Goal: Transaction & Acquisition: Book appointment/travel/reservation

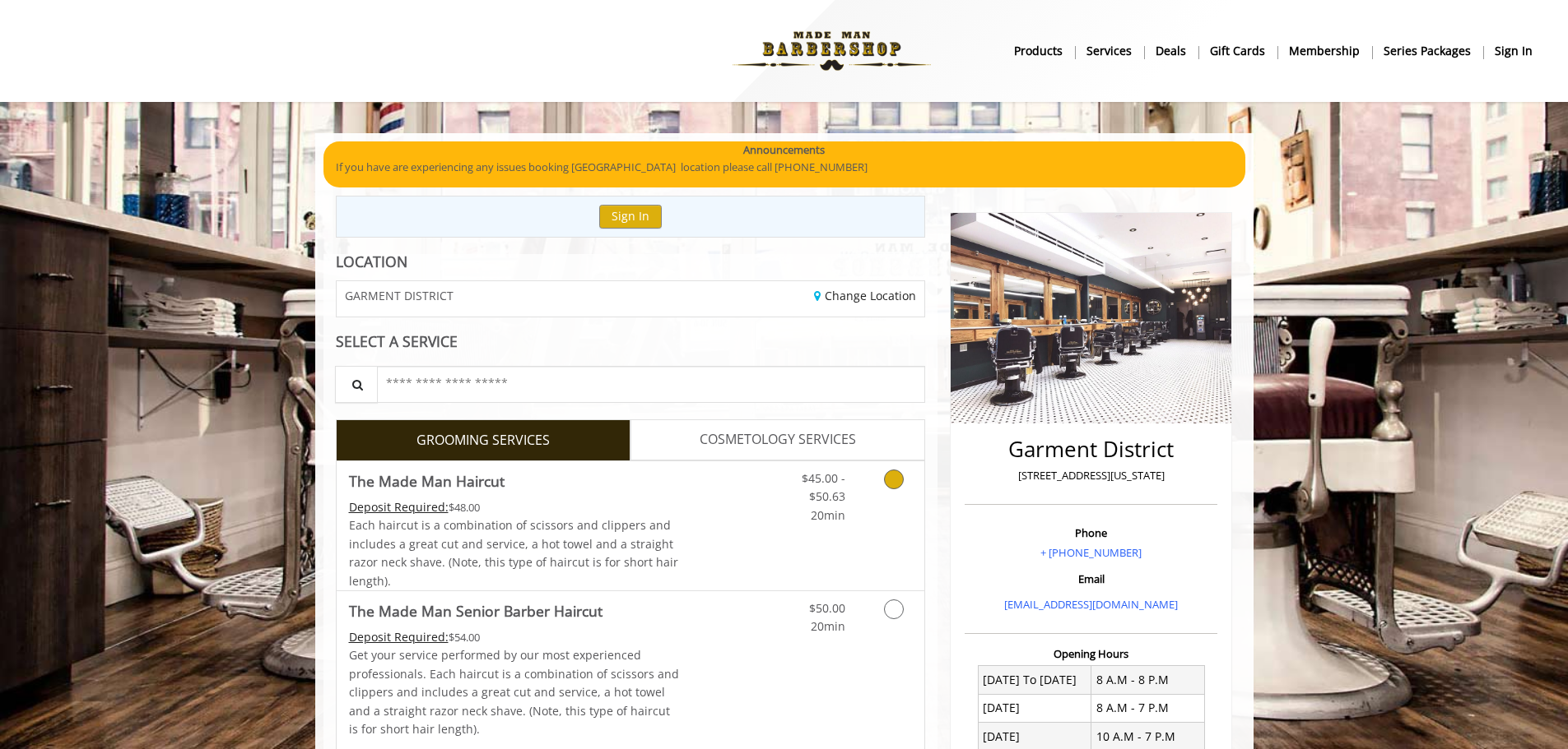
click at [897, 487] on icon "Grooming services" at bounding box center [894, 480] width 20 height 20
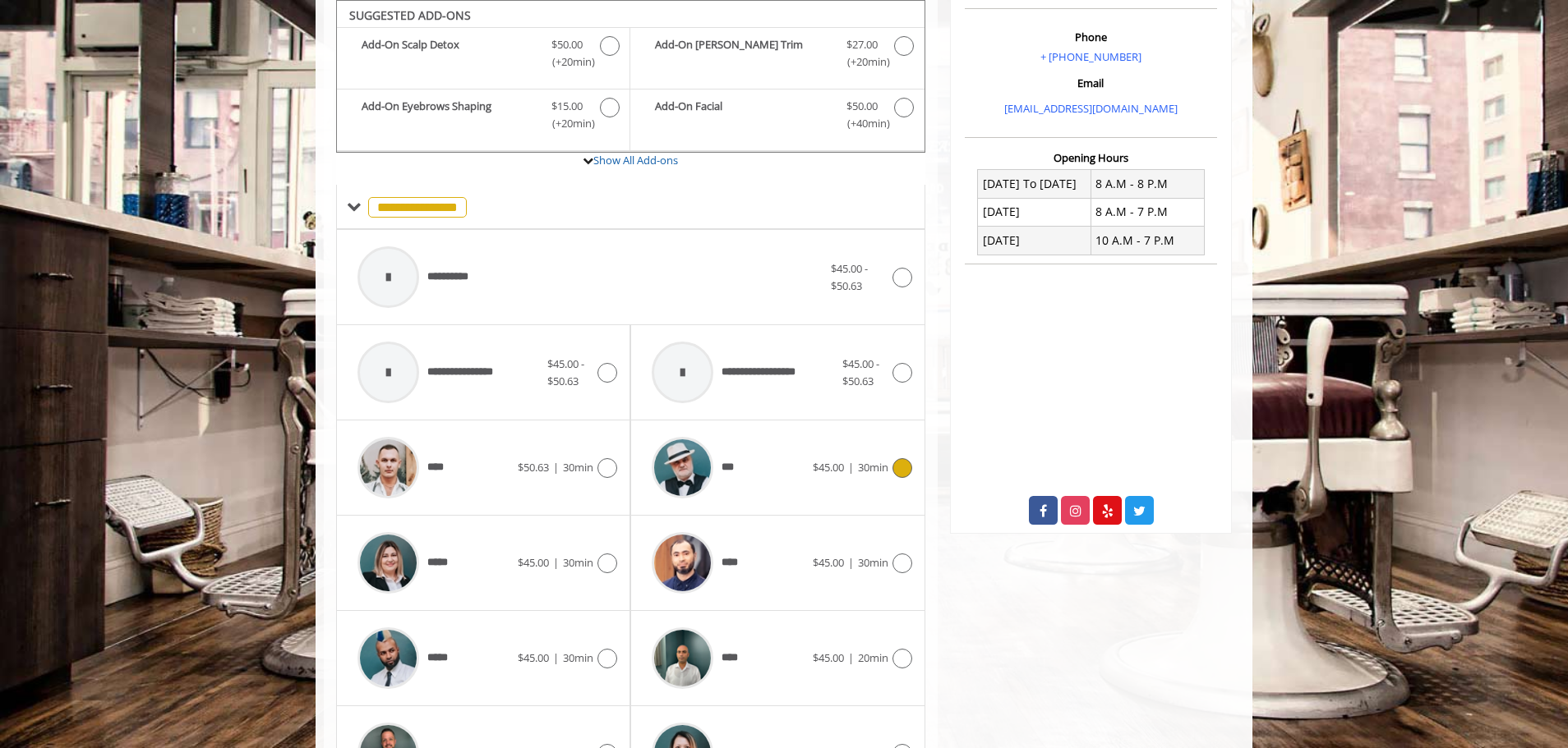
click at [891, 486] on div "*** $45.00 | 30min" at bounding box center [777, 468] width 268 height 78
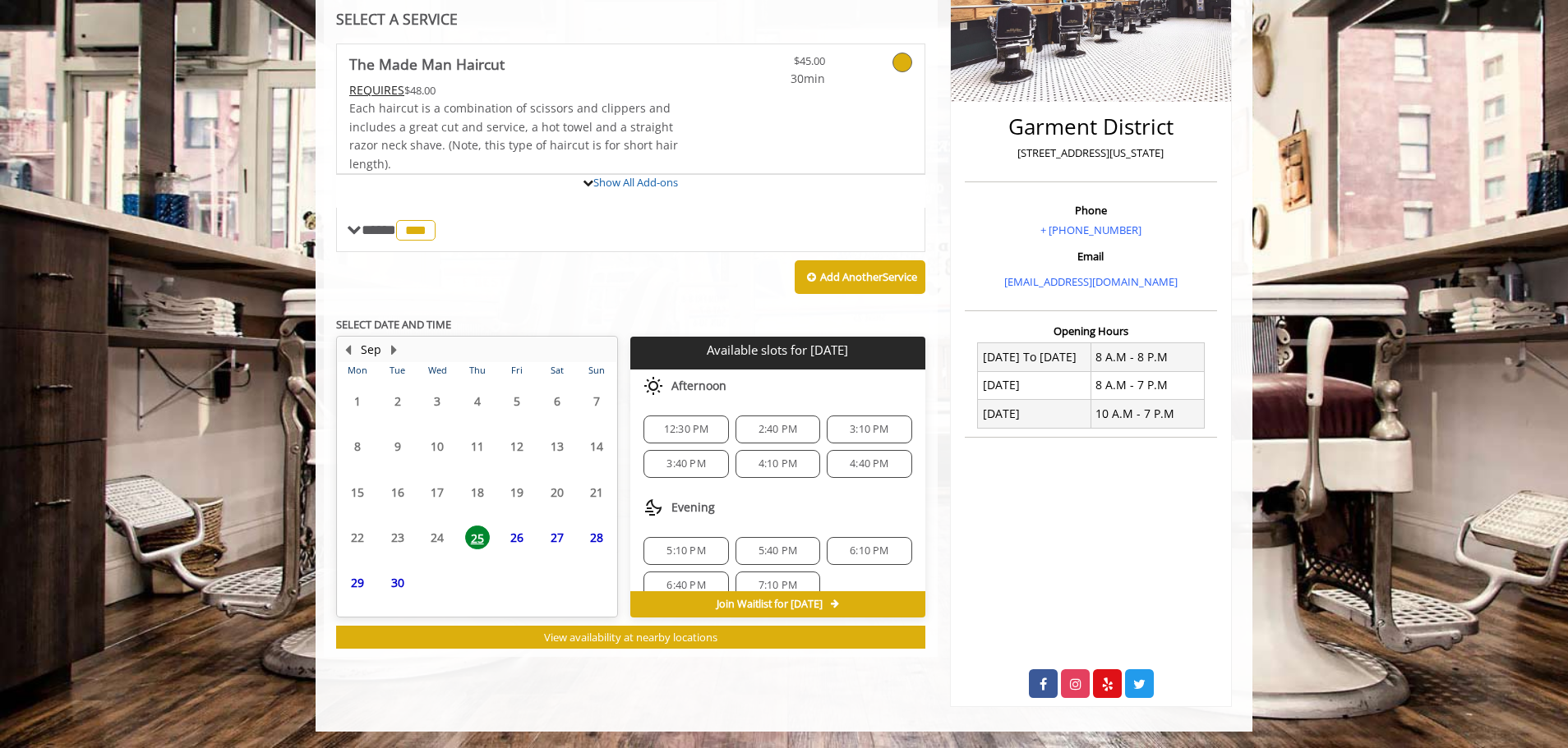
scroll to position [423, 0]
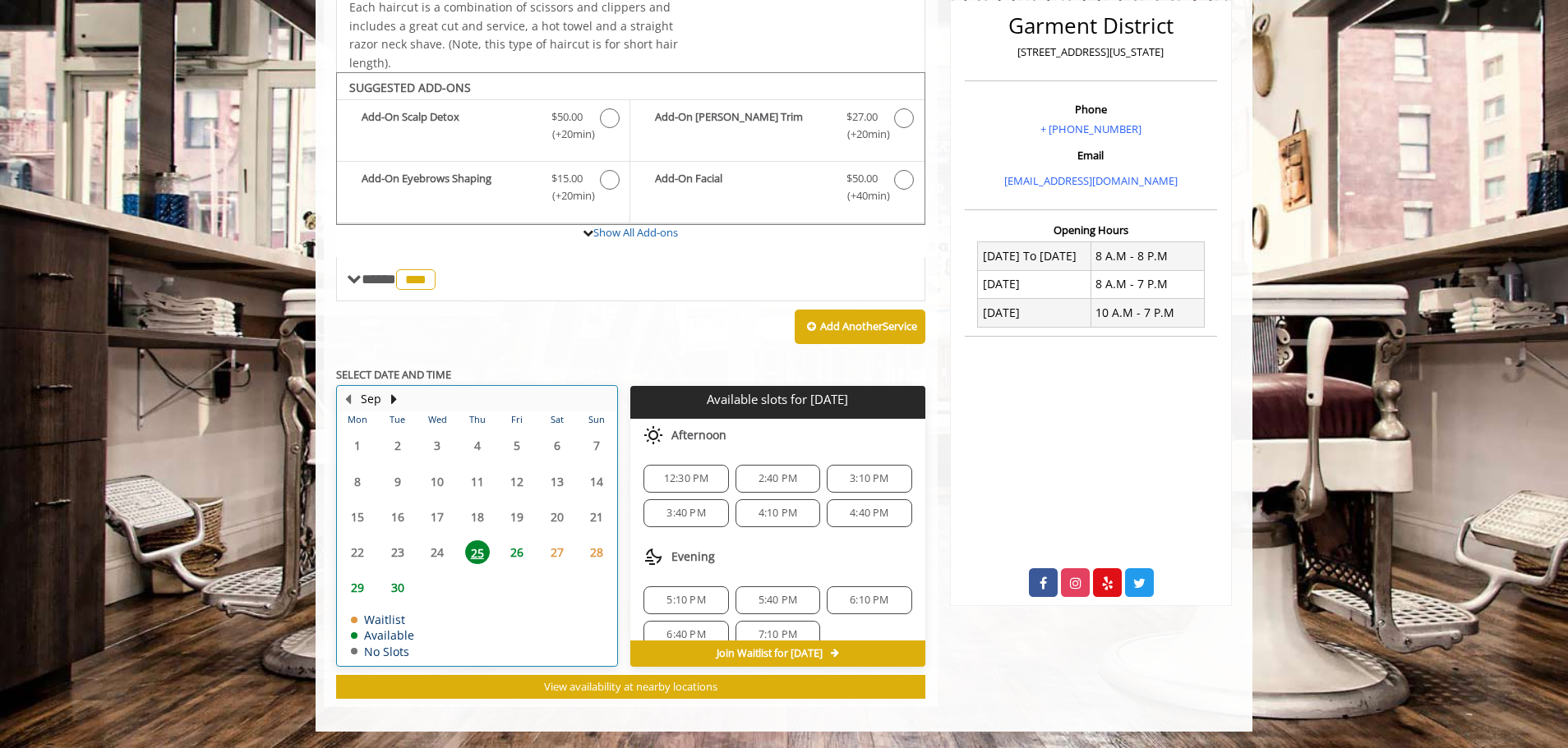
click at [570, 556] on div "27" at bounding box center [556, 552] width 33 height 23
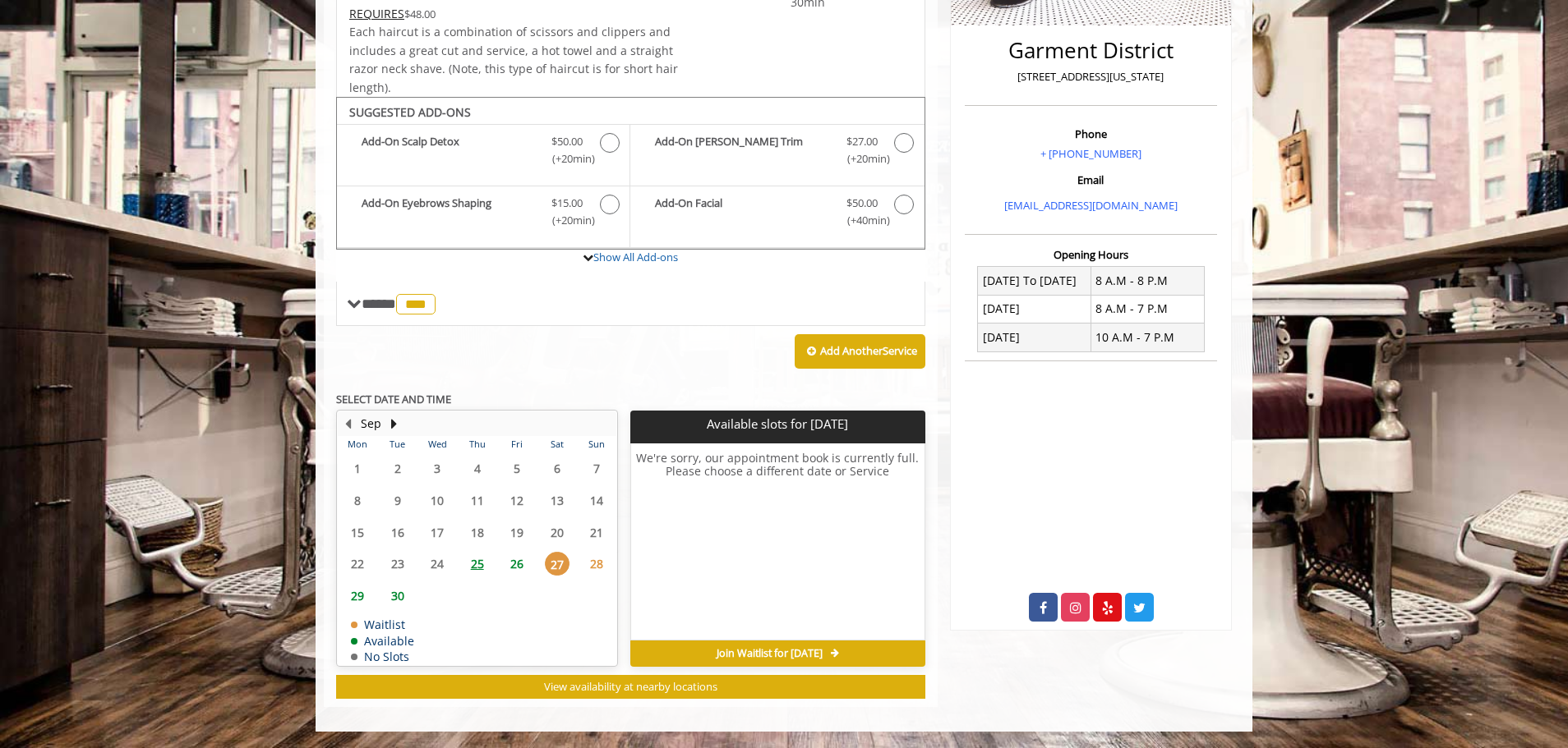
click at [596, 562] on span "28" at bounding box center [596, 564] width 24 height 23
click at [392, 423] on button "Next Month" at bounding box center [393, 424] width 13 height 19
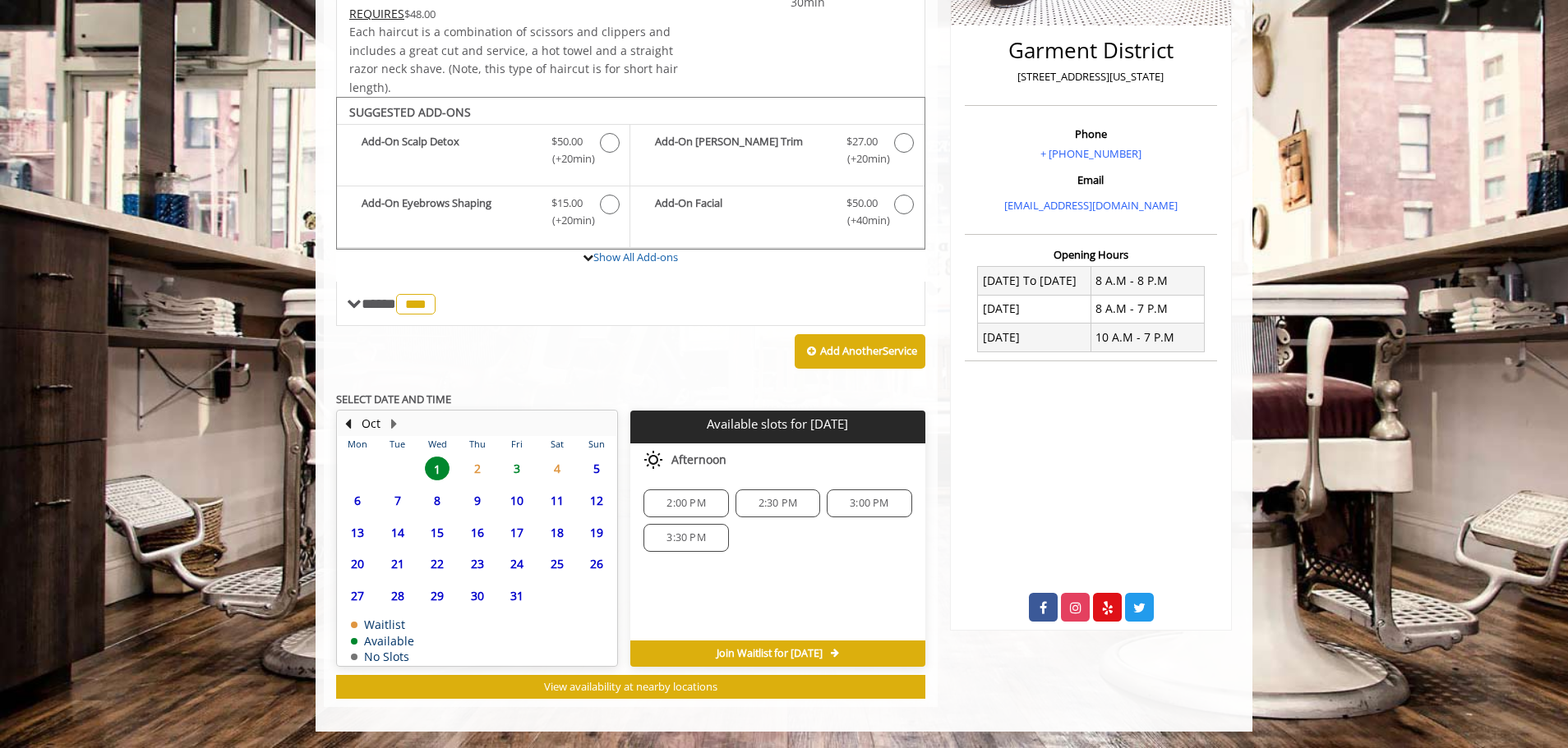
click at [554, 471] on span "4" at bounding box center [556, 468] width 24 height 23
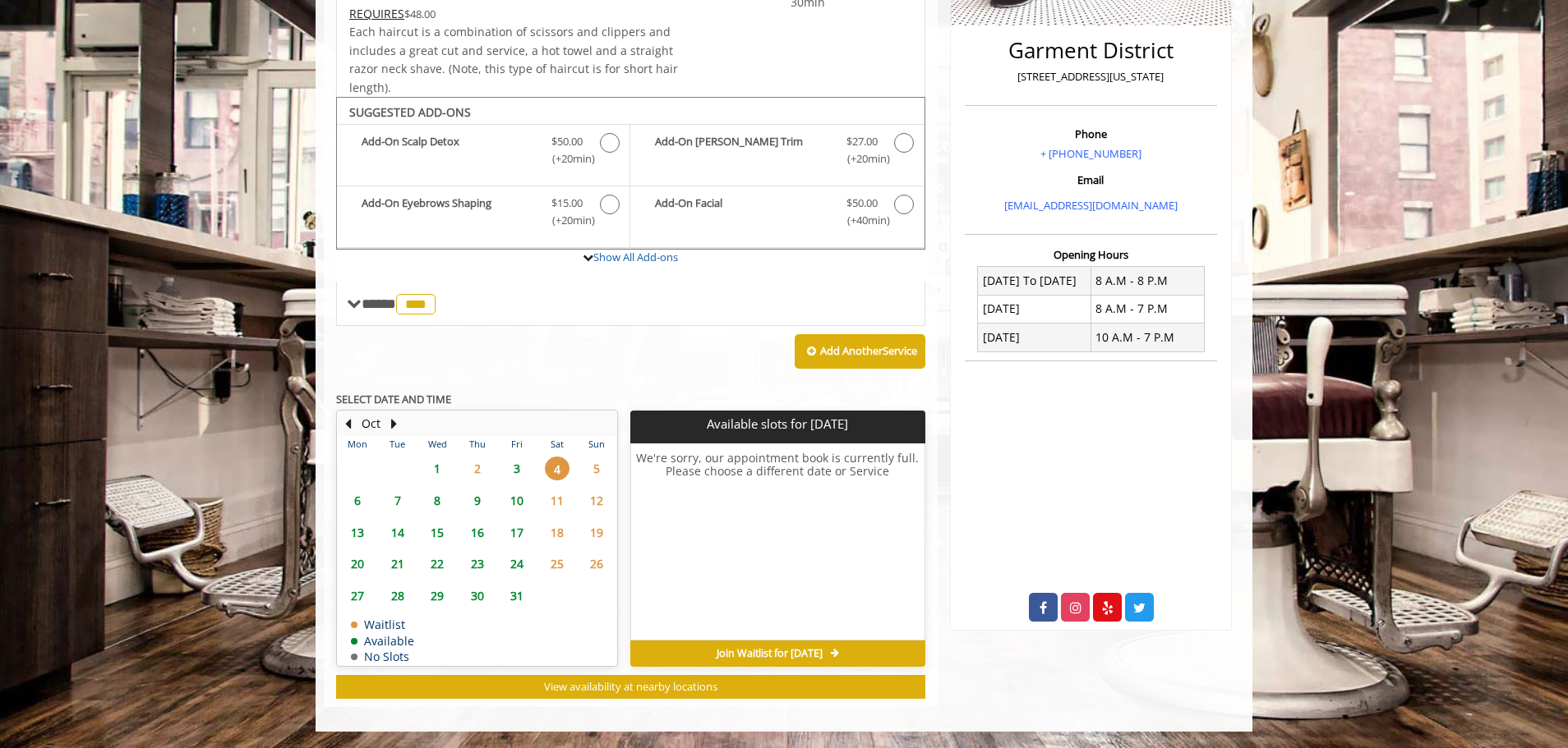
click at [475, 468] on span "2" at bounding box center [477, 468] width 24 height 23
click at [345, 419] on button "Previous Month" at bounding box center [347, 424] width 13 height 19
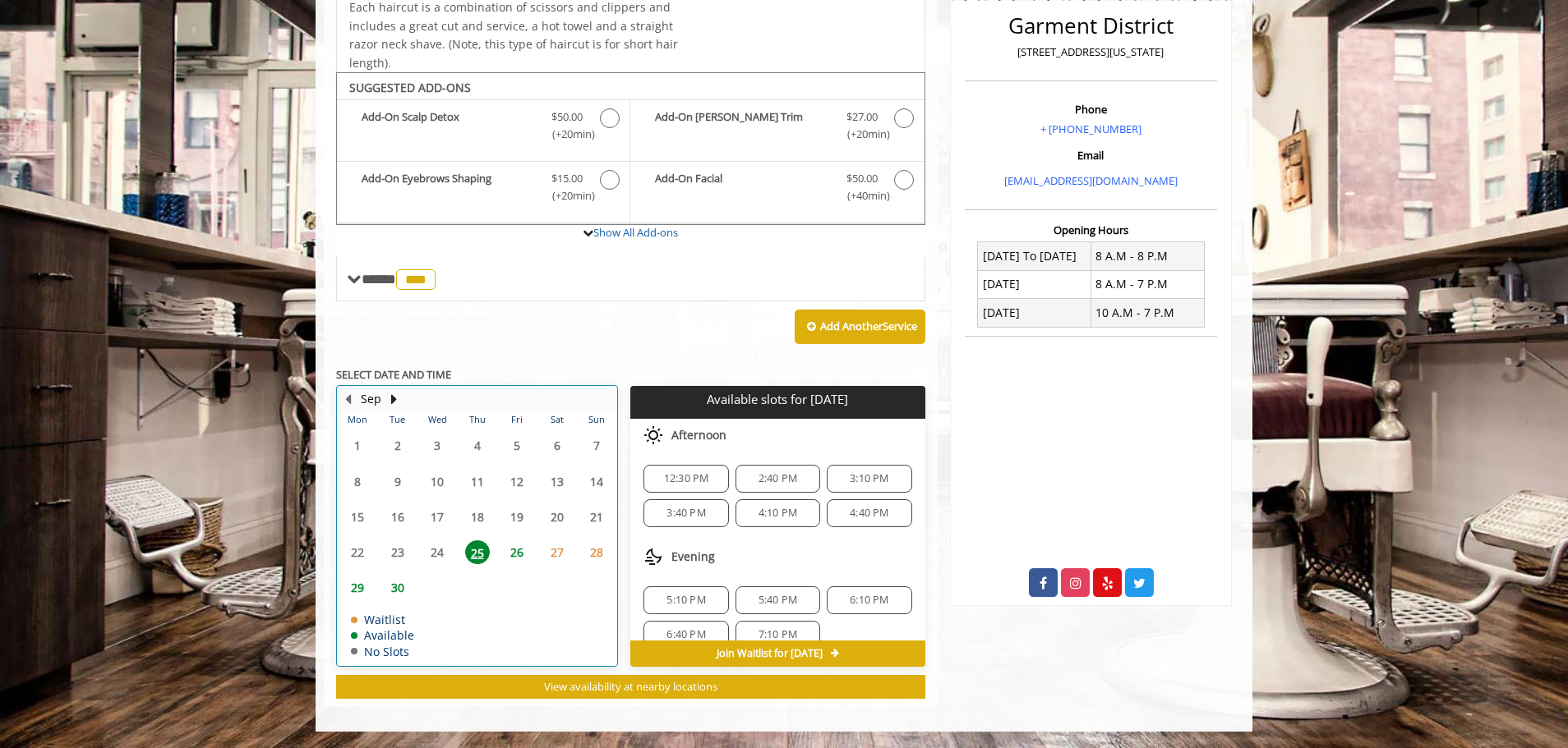
click at [388, 409] on div at bounding box center [393, 399] width 13 height 21
click at [399, 401] on button "Next Month" at bounding box center [393, 399] width 13 height 19
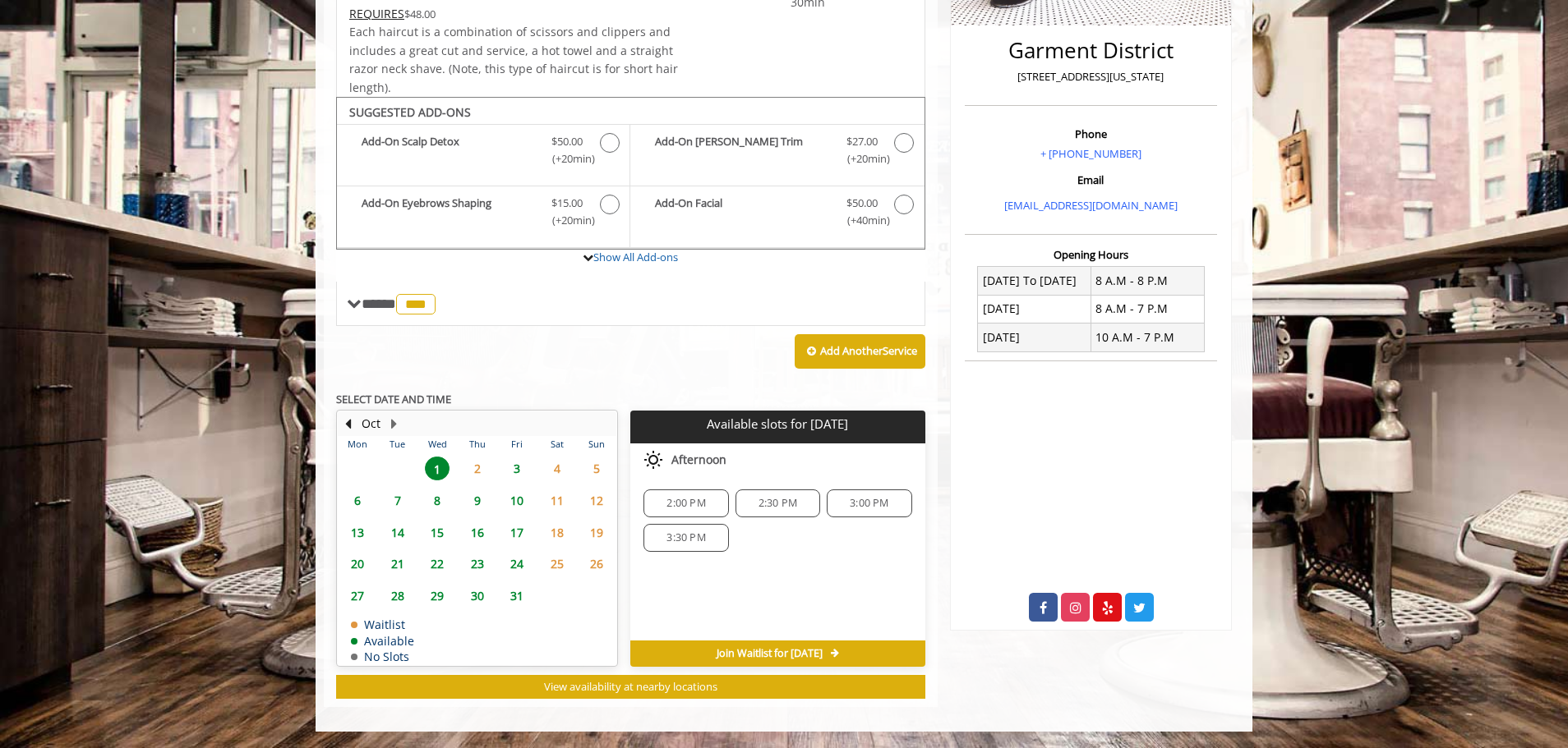
click at [469, 469] on span "2" at bounding box center [477, 468] width 24 height 23
click at [354, 423] on button "Previous Month" at bounding box center [347, 424] width 13 height 19
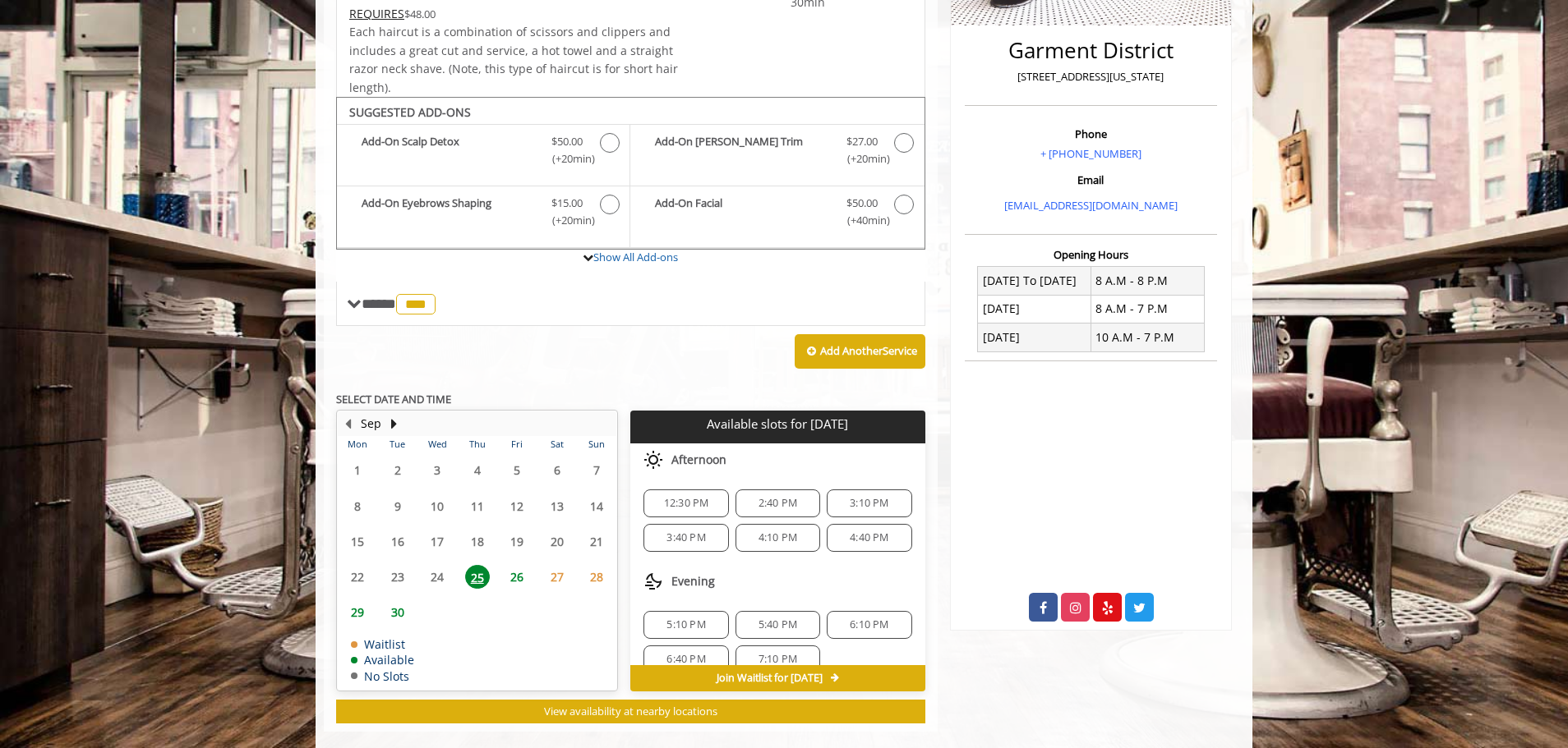
scroll to position [423, 0]
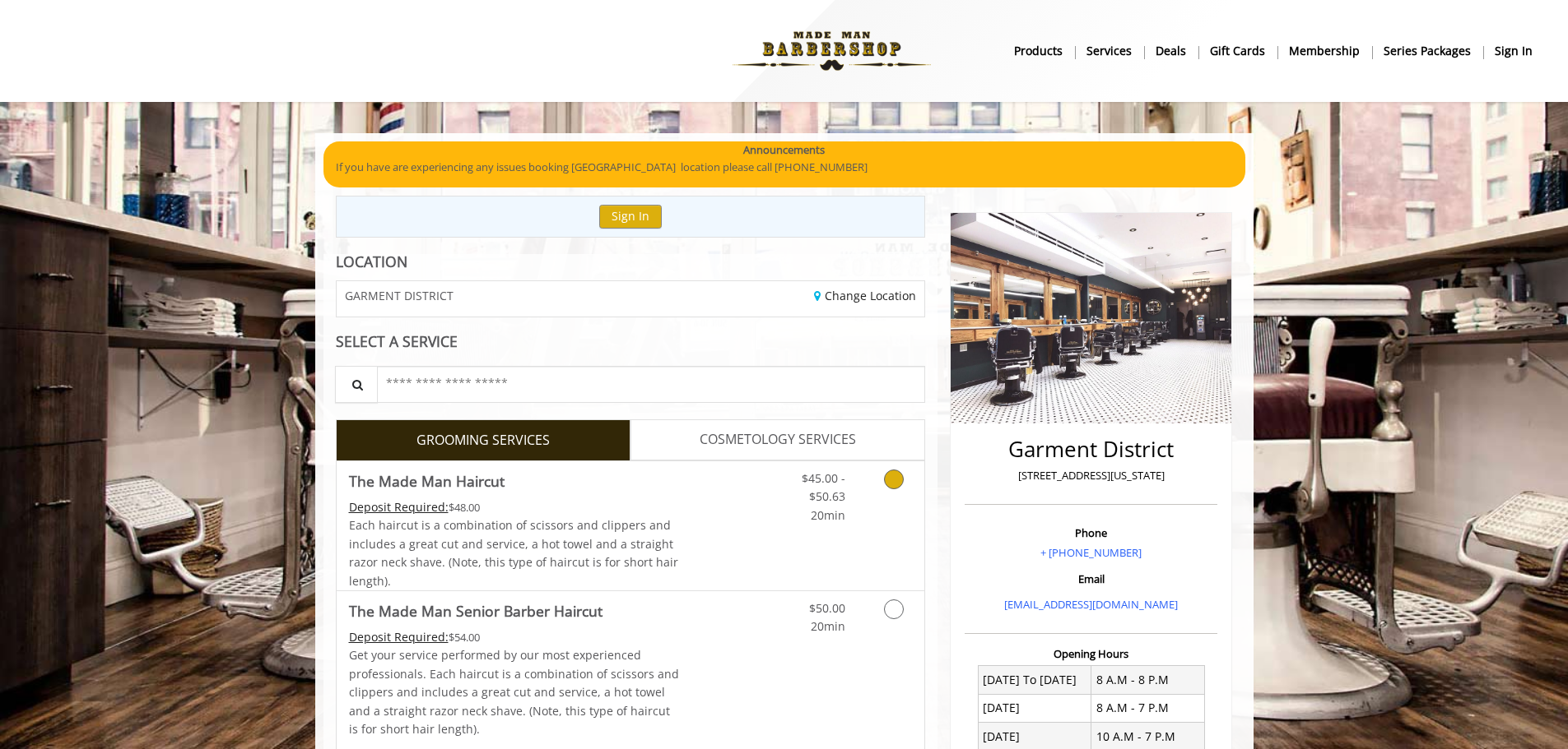
click at [899, 532] on div "$45.00 - $50.63 20min" at bounding box center [850, 526] width 147 height 129
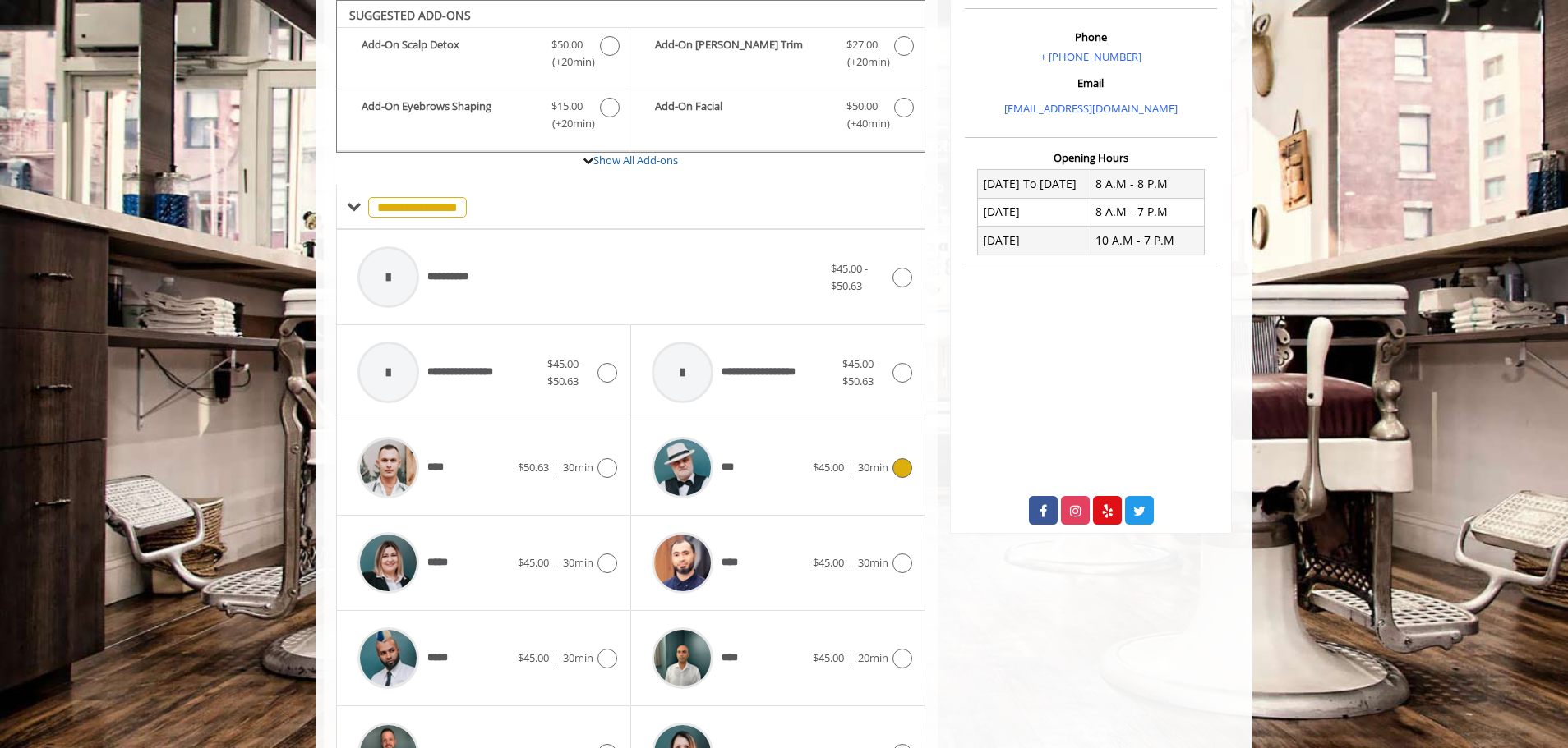
click at [866, 480] on div "*** $45.00 | 30min" at bounding box center [777, 468] width 268 height 78
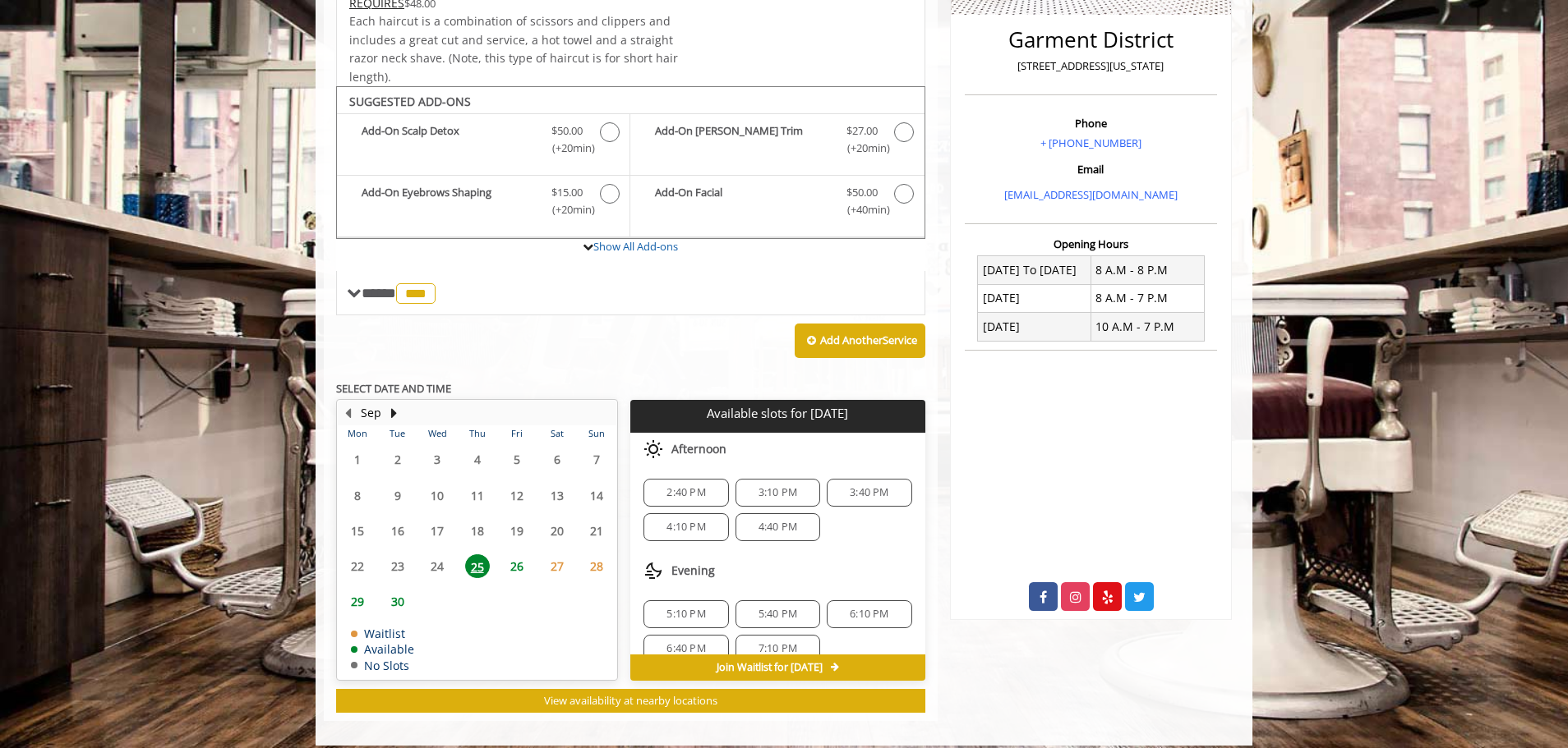
scroll to position [423, 0]
